Goal: Task Accomplishment & Management: Complete application form

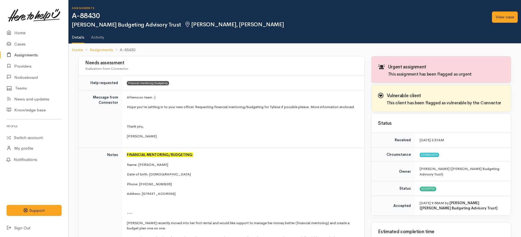
scroll to position [325, 0]
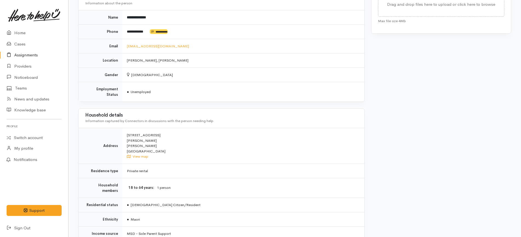
click at [225, 89] on td "● Unemployed" at bounding box center [243, 92] width 242 height 20
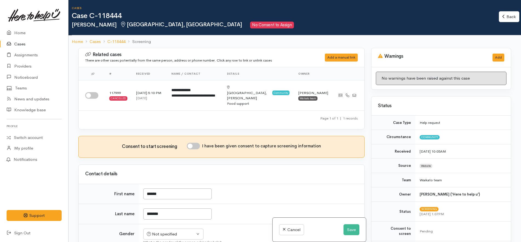
click at [315, 21] on div "Cases Case C-118444 Tevita Tagaloa Fairfield, Hamilton No Consent to Assign" at bounding box center [285, 18] width 427 height 22
click at [217, 25] on h2 "Tevita Tagaloa Fairfield, Hamilton No Consent to Assign" at bounding box center [285, 25] width 427 height 7
click at [94, 94] on input "checkbox" at bounding box center [91, 95] width 13 height 7
checkbox input "true"
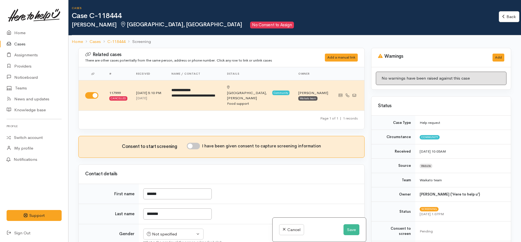
scroll to position [103, 0]
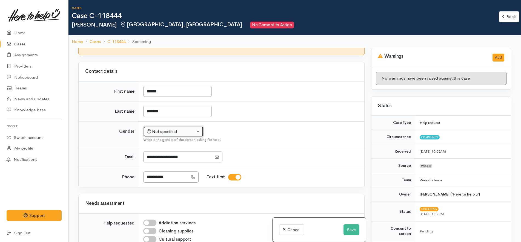
click at [171, 129] on div "Not specified" at bounding box center [171, 132] width 48 height 6
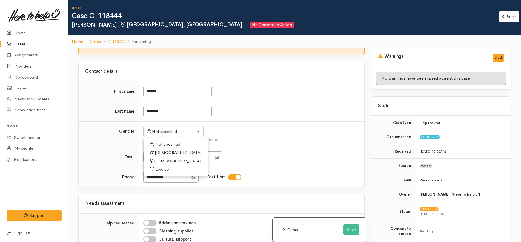
click at [161, 150] on span "[DEMOGRAPHIC_DATA]" at bounding box center [178, 153] width 47 height 6
select select "[DEMOGRAPHIC_DATA]"
drag, startPoint x: 265, startPoint y: 134, endPoint x: 266, endPoint y: 130, distance: 3.8
click at [266, 137] on div "What is the gender of the person asking for help?" at bounding box center [250, 139] width 214 height 5
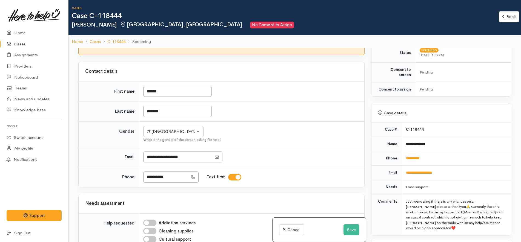
scroll to position [240, 0]
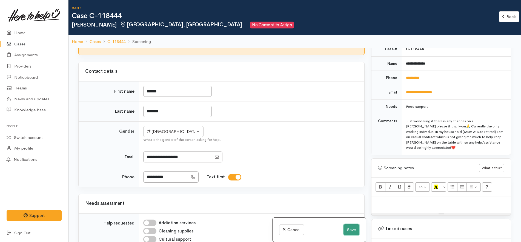
click at [351, 226] on button "Save" at bounding box center [352, 230] width 16 height 11
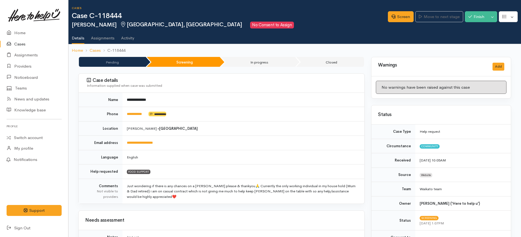
click at [339, 19] on h1 "Case C-118444" at bounding box center [230, 16] width 316 height 8
drag, startPoint x: 150, startPoint y: 114, endPoint x: 127, endPoint y: 111, distance: 23.4
click at [127, 111] on td "**********" at bounding box center [243, 114] width 242 height 15
copy td "**********"
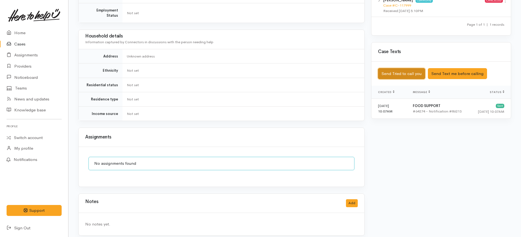
click at [382, 70] on button "Send Tried to call you" at bounding box center [401, 73] width 47 height 11
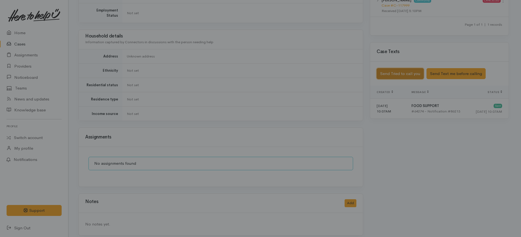
scroll to position [291, 0]
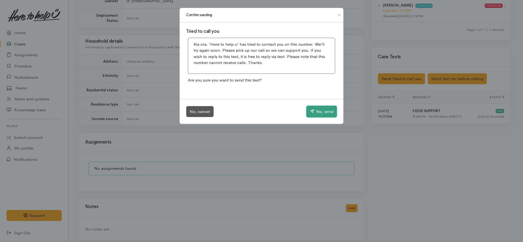
click at [320, 109] on button "Yes, send" at bounding box center [322, 112] width 30 height 12
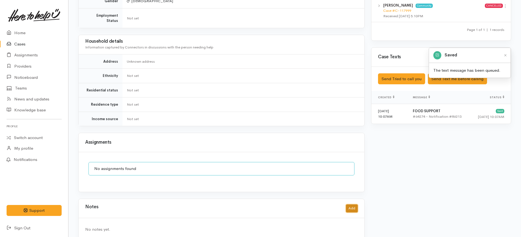
click at [354, 205] on button "Add" at bounding box center [352, 209] width 12 height 8
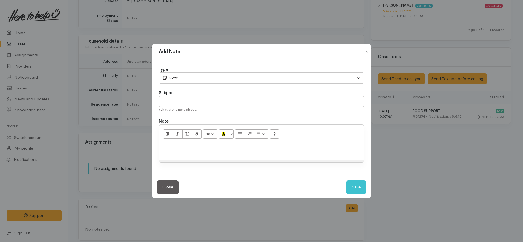
click at [232, 154] on div at bounding box center [261, 152] width 205 height 16
paste div
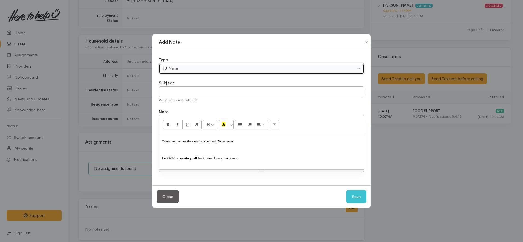
click at [173, 66] on div "Note" at bounding box center [258, 69] width 193 height 6
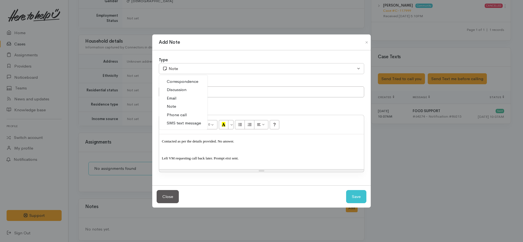
click at [176, 114] on span "Phone call" at bounding box center [177, 115] width 20 height 6
click at [359, 193] on button "Save" at bounding box center [356, 196] width 20 height 13
select select "1"
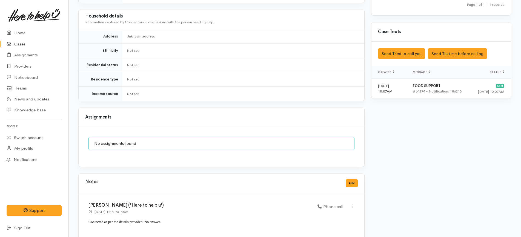
scroll to position [338, 0]
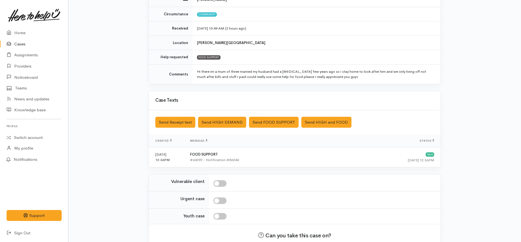
scroll to position [107, 0]
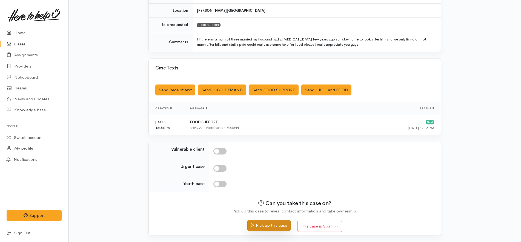
click at [276, 228] on button "Pick up this case" at bounding box center [268, 225] width 43 height 11
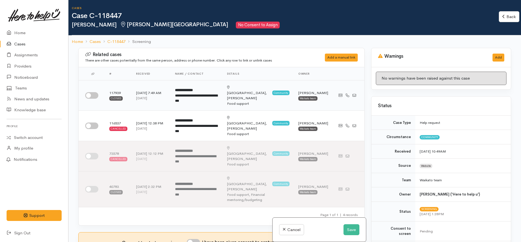
click at [96, 92] on input "checkbox" at bounding box center [91, 95] width 13 height 7
checkbox input "true"
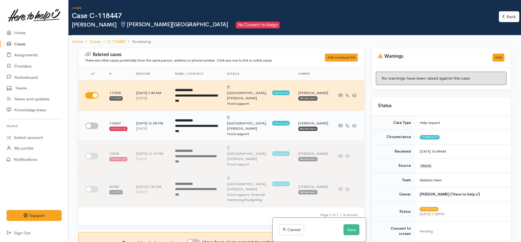
click at [94, 114] on td at bounding box center [92, 126] width 26 height 30
click at [91, 123] on input "checkbox" at bounding box center [91, 126] width 13 height 7
checkbox input "true"
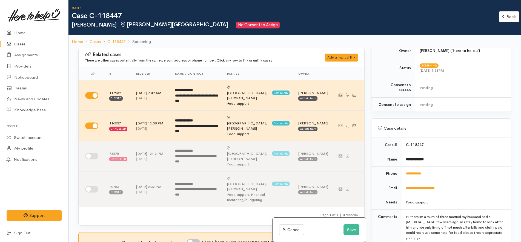
scroll to position [240, 0]
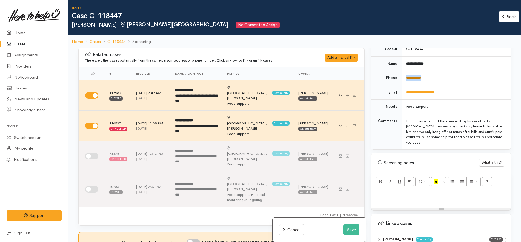
drag, startPoint x: 437, startPoint y: 71, endPoint x: 406, endPoint y: 73, distance: 30.7
click at [406, 73] on td "**********" at bounding box center [456, 78] width 109 height 15
click at [436, 76] on td "**********" at bounding box center [456, 78] width 109 height 15
drag, startPoint x: 437, startPoint y: 73, endPoint x: 401, endPoint y: 73, distance: 35.6
click at [402, 73] on td "**********" at bounding box center [456, 78] width 109 height 15
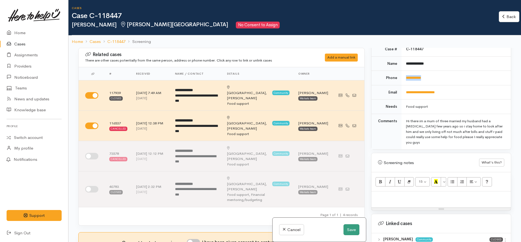
copy link "**********"
click at [355, 229] on button "Save" at bounding box center [352, 230] width 16 height 11
